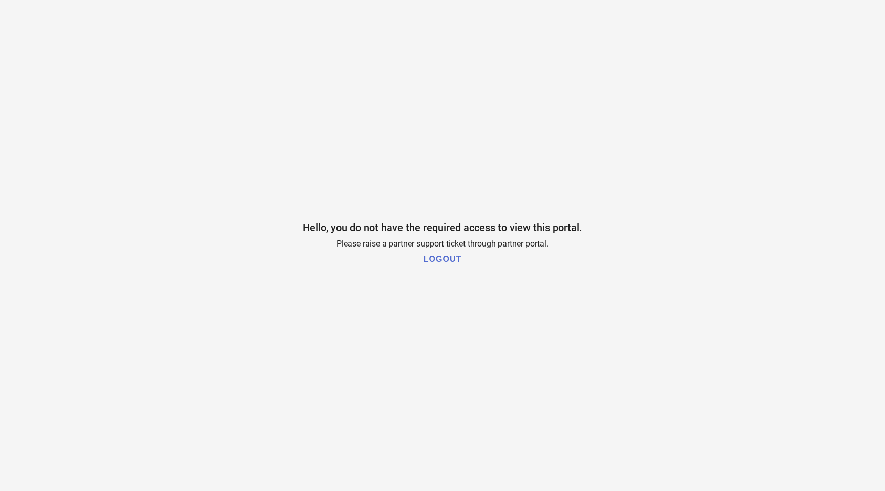
click at [281, 220] on div "Hello, you do not have the required access to view this portal. Please raise a …" at bounding box center [442, 245] width 885 height 491
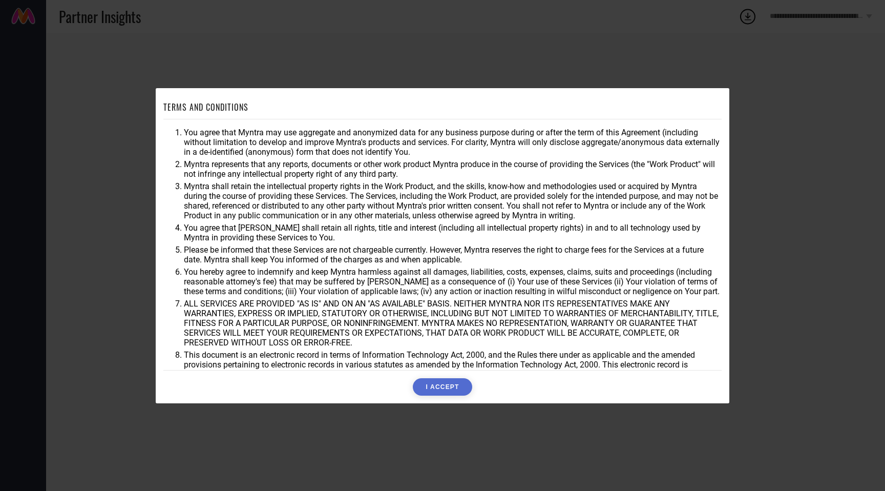
click at [427, 394] on button "I ACCEPT" at bounding box center [442, 386] width 59 height 17
